Goal: Task Accomplishment & Management: Complete application form

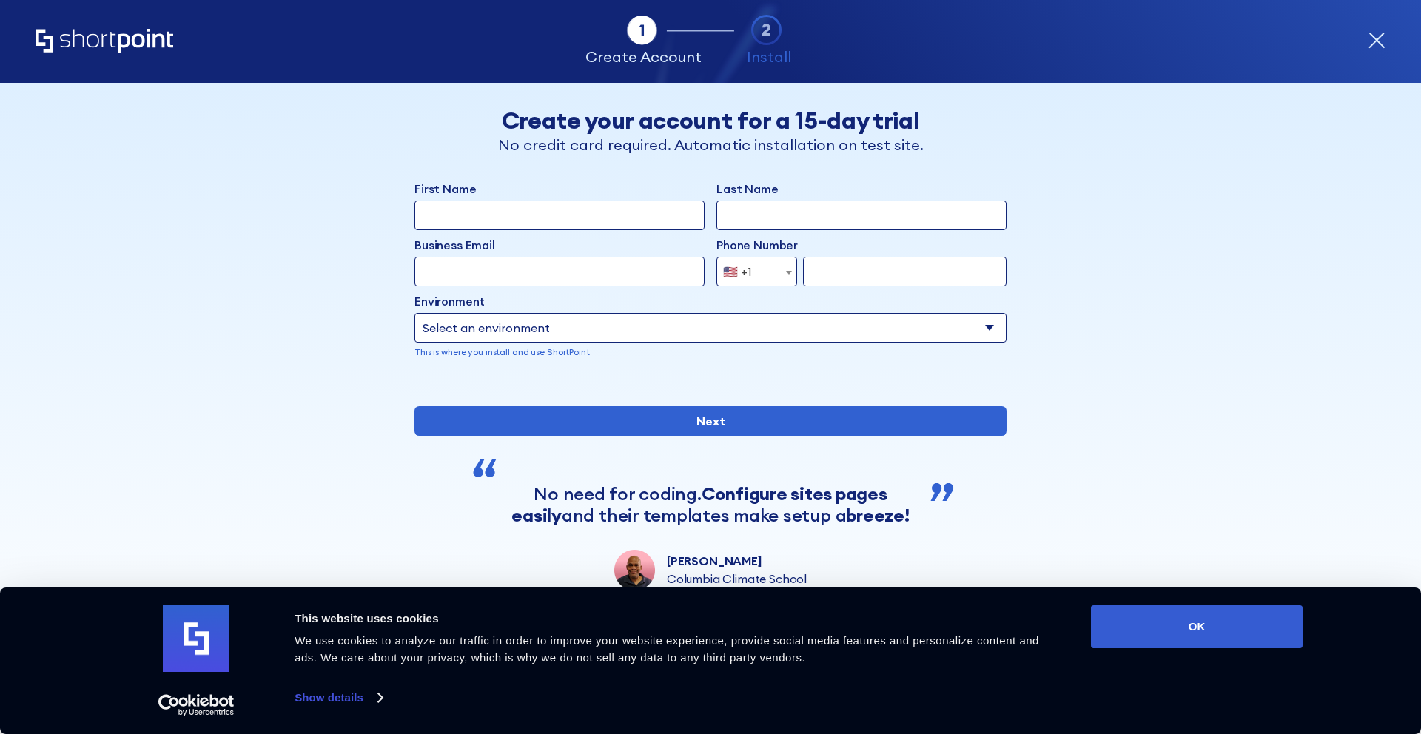
click at [635, 220] on input "First Name" at bounding box center [560, 216] width 290 height 30
type input "[PERSON_NAME]"
click at [729, 217] on input "Last Name" at bounding box center [862, 216] width 290 height 30
type input "[PERSON_NAME]"
click at [648, 275] on input "Business Email" at bounding box center [560, 272] width 290 height 30
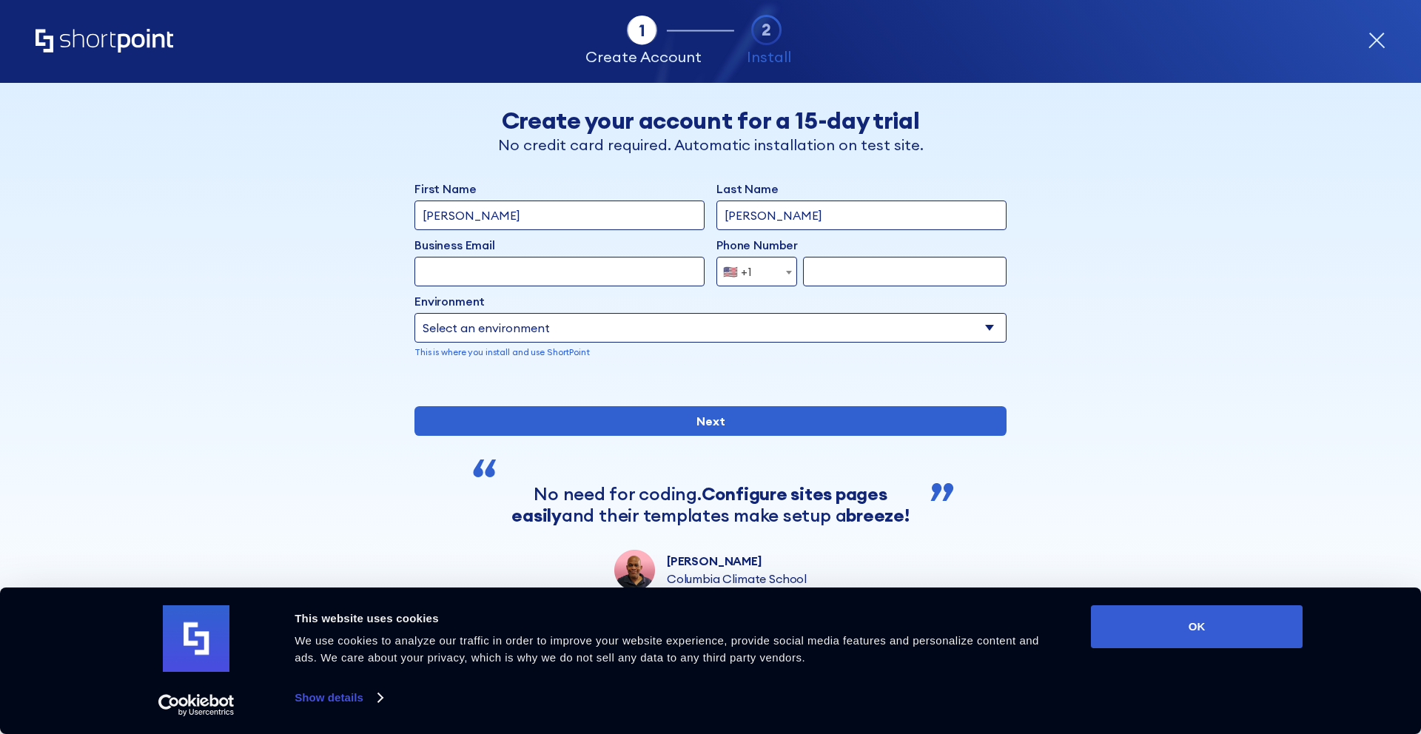
type input "[PERSON_NAME][EMAIL_ADDRESS][DOMAIN_NAME]"
click at [829, 274] on input "form" at bounding box center [905, 272] width 204 height 30
click at [768, 277] on span "🇺🇸 +1" at bounding box center [757, 272] width 81 height 30
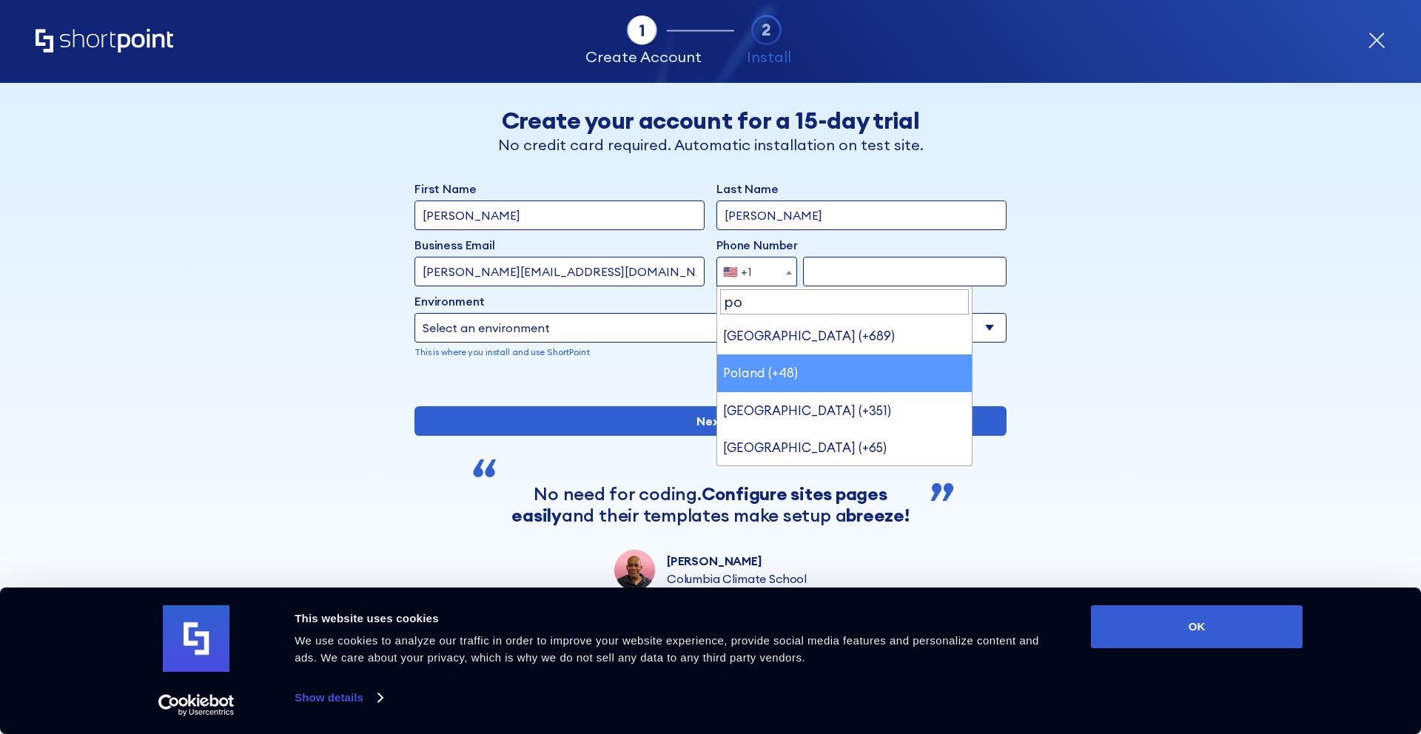
type input "po"
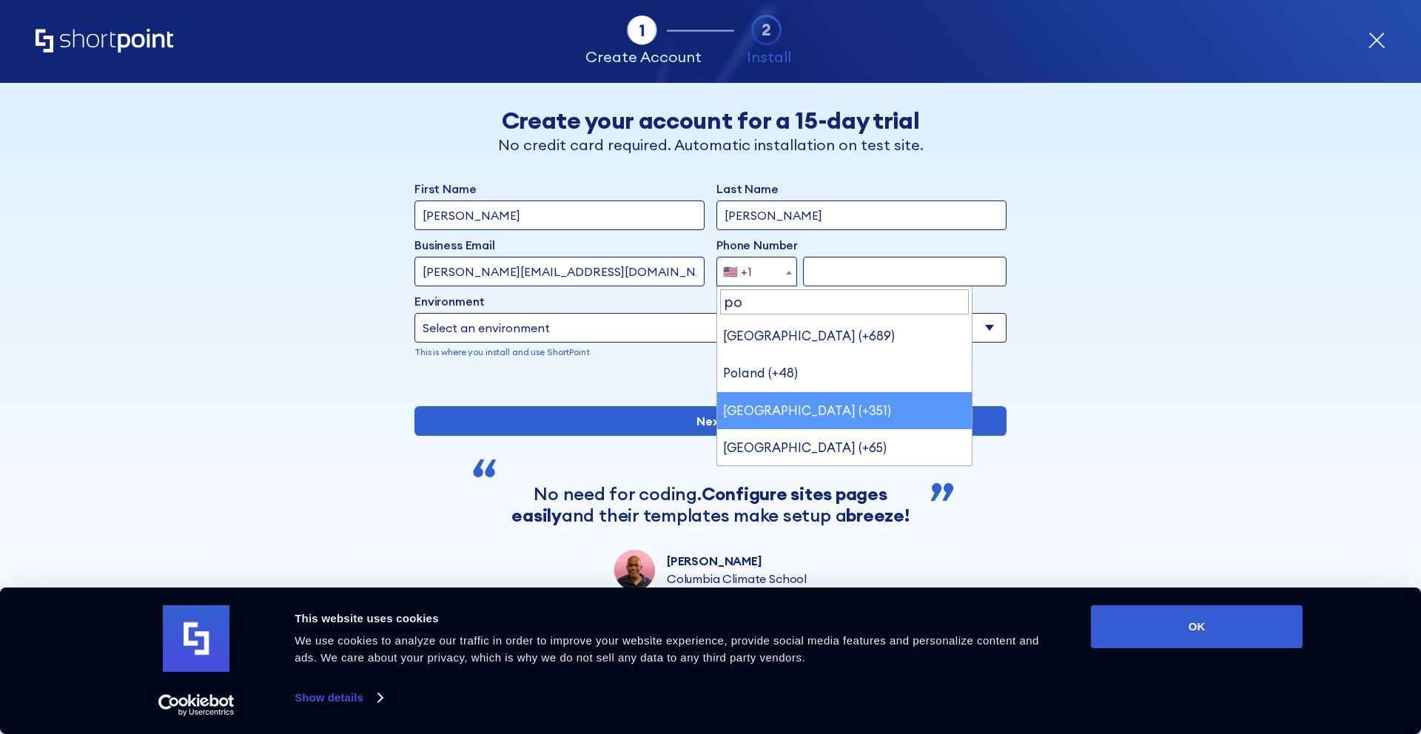
select select "+351"
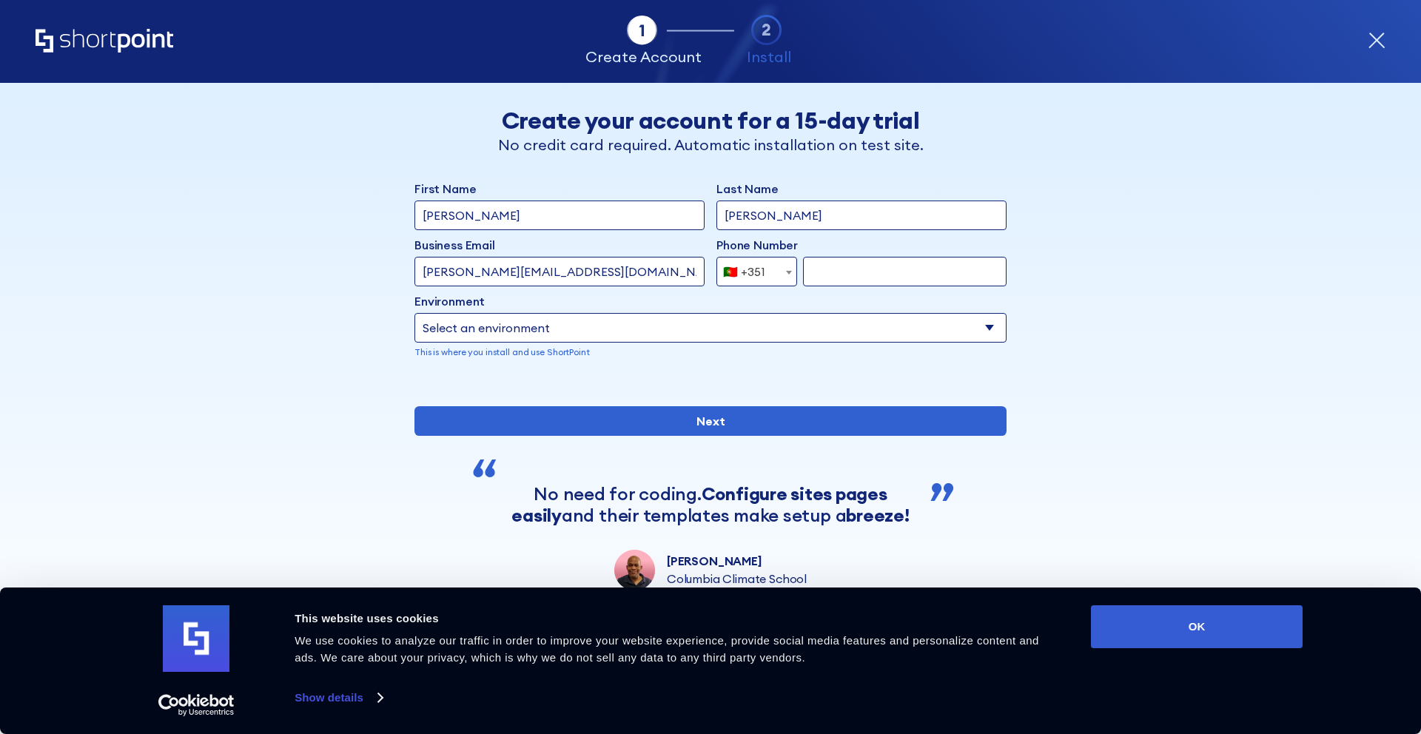
click at [811, 287] on div "First Name [PERSON_NAME] Last Name [PERSON_NAME] Business Email Invalid Email A…" at bounding box center [711, 281] width 592 height 203
click at [821, 269] on input "form" at bounding box center [905, 272] width 204 height 30
type input "932723834"
click at [802, 329] on select "Select an environment Microsoft 365 SharePoint Online SharePoint 2019 (On-Premi…" at bounding box center [711, 328] width 592 height 30
select select "Microsoft 365"
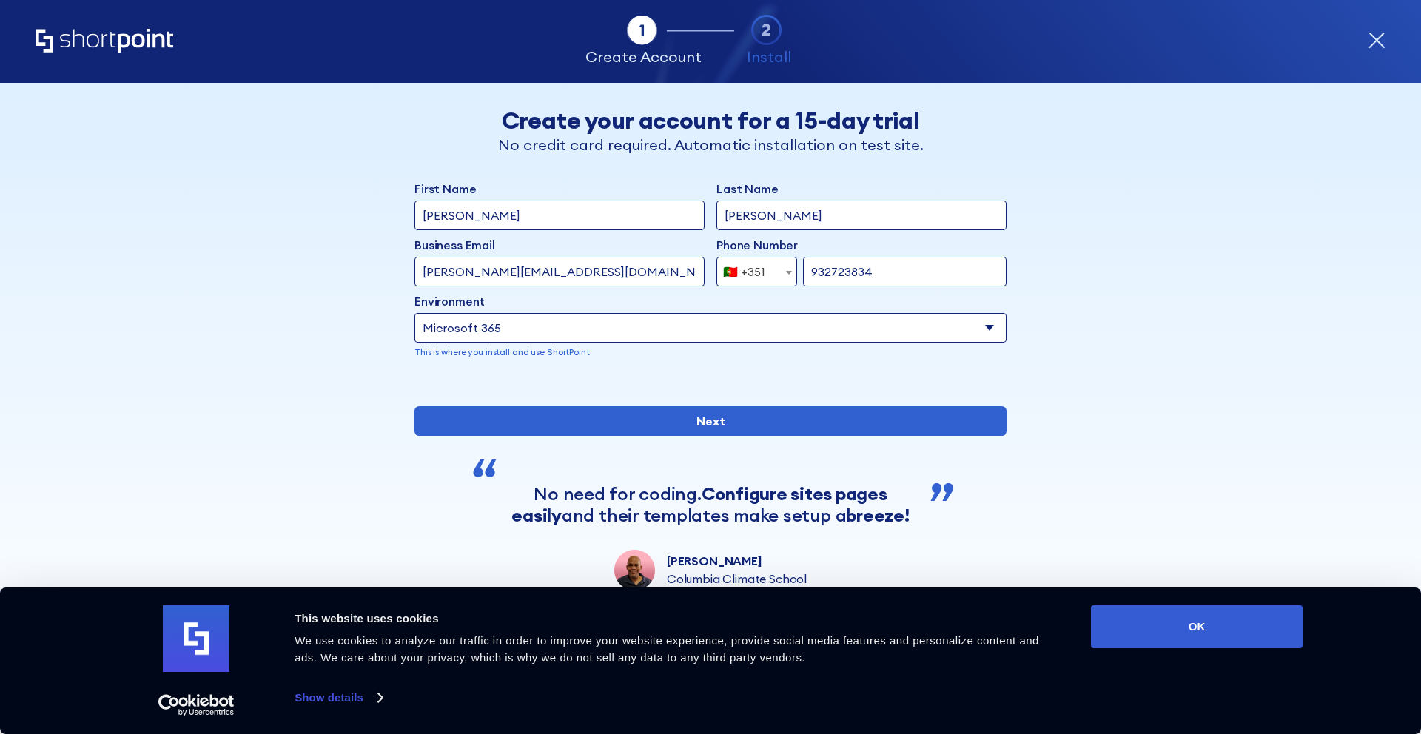
click at [415, 313] on select "Select an environment Microsoft 365 SharePoint Online SharePoint 2019 (On-Premi…" at bounding box center [711, 328] width 592 height 30
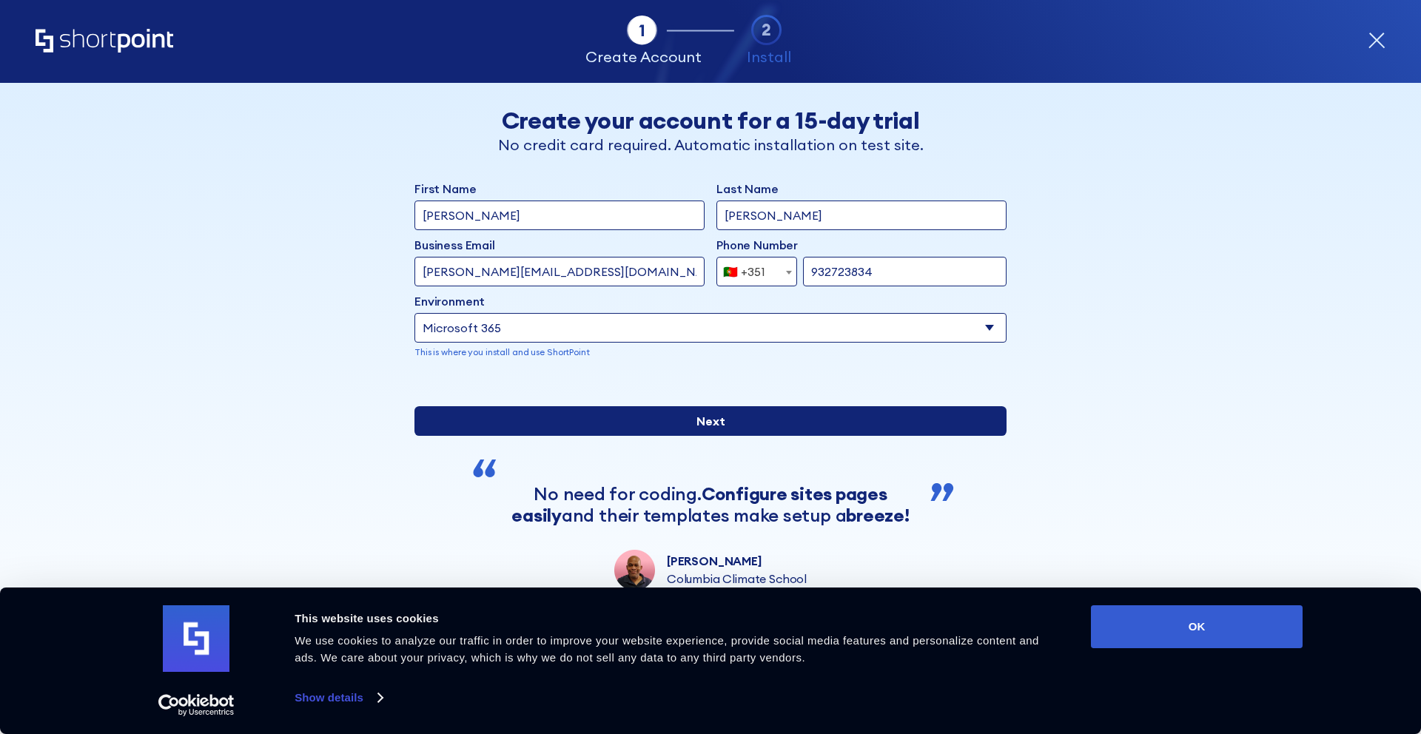
click at [768, 436] on input "Next" at bounding box center [711, 421] width 592 height 30
